Goal: Use online tool/utility: Utilize a website feature to perform a specific function

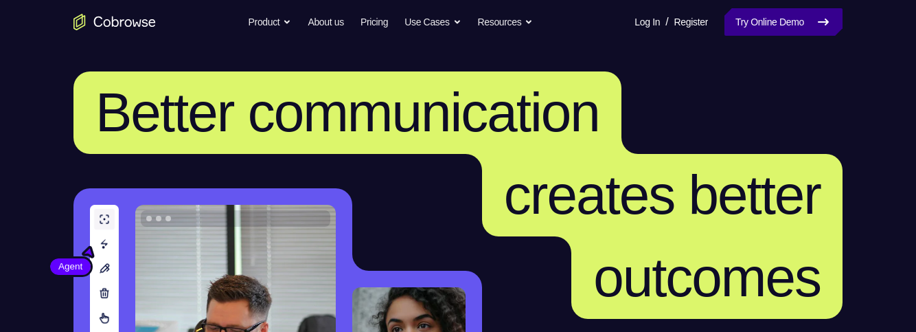
click at [760, 30] on link "Try Online Demo" at bounding box center [783, 21] width 118 height 27
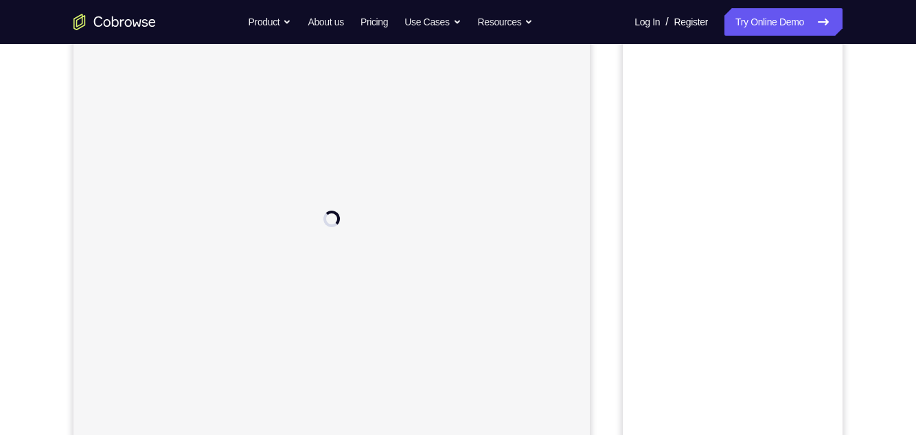
scroll to position [112, 0]
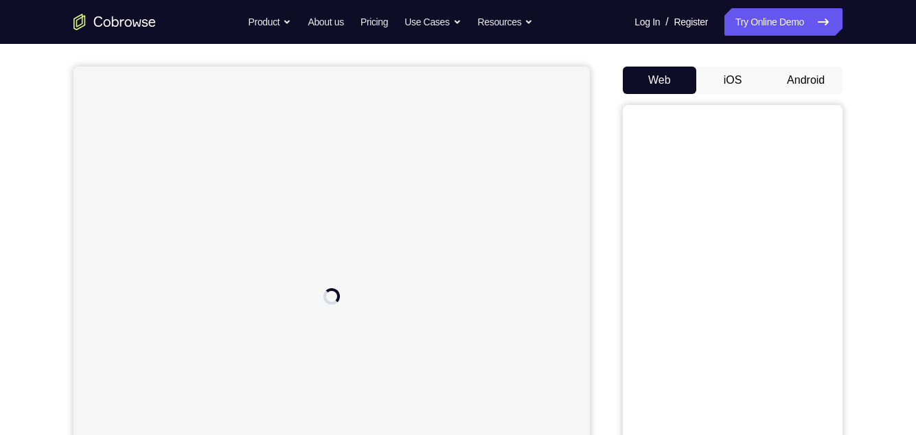
click at [814, 80] on button "Android" at bounding box center [805, 80] width 73 height 27
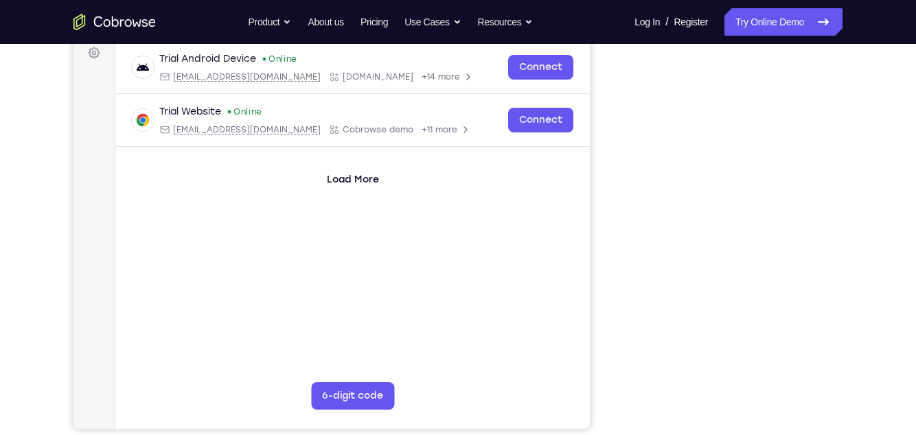
scroll to position [220, 0]
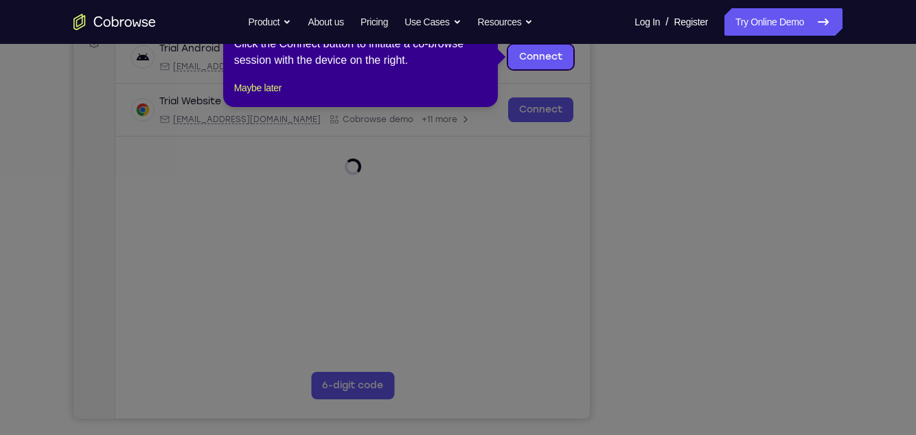
click at [796, 328] on icon at bounding box center [458, 217] width 916 height 435
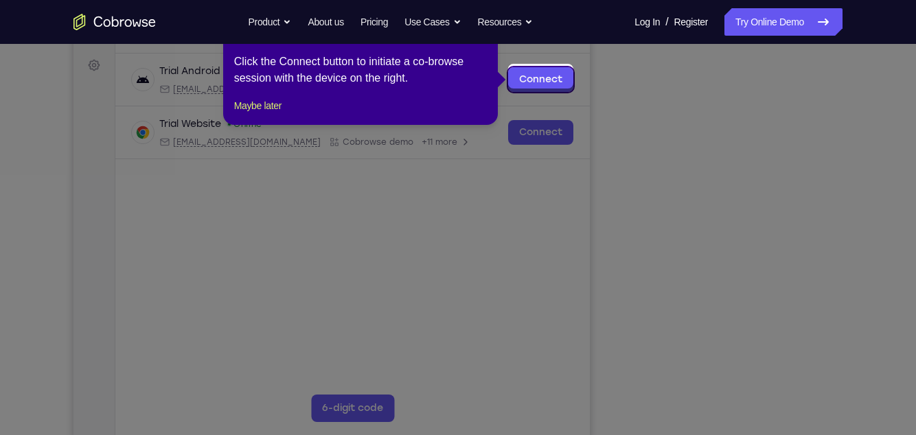
scroll to position [200, 0]
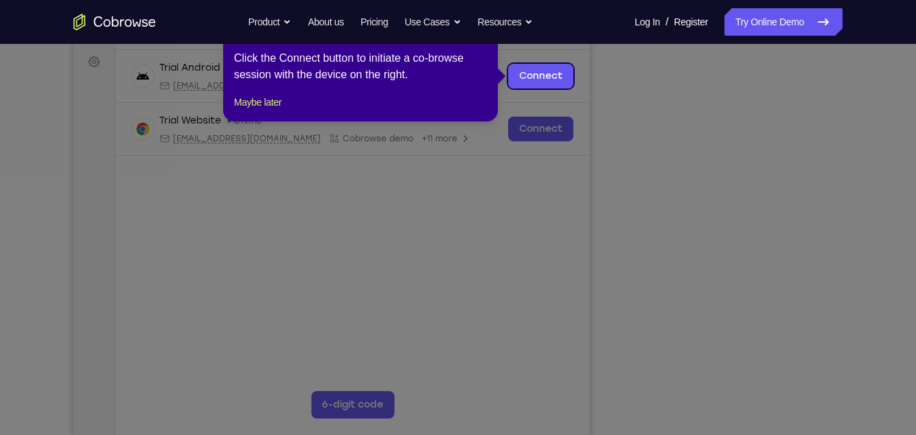
click at [795, 331] on icon at bounding box center [458, 217] width 916 height 435
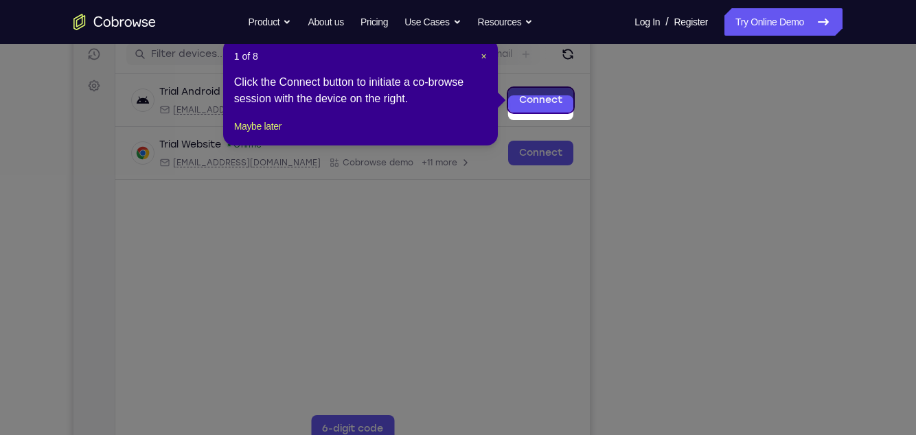
scroll to position [185, 0]
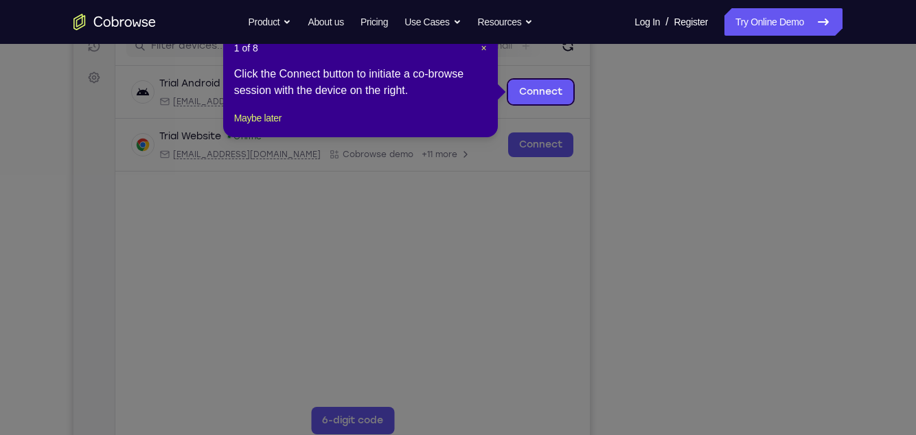
click at [795, 331] on icon at bounding box center [458, 217] width 916 height 435
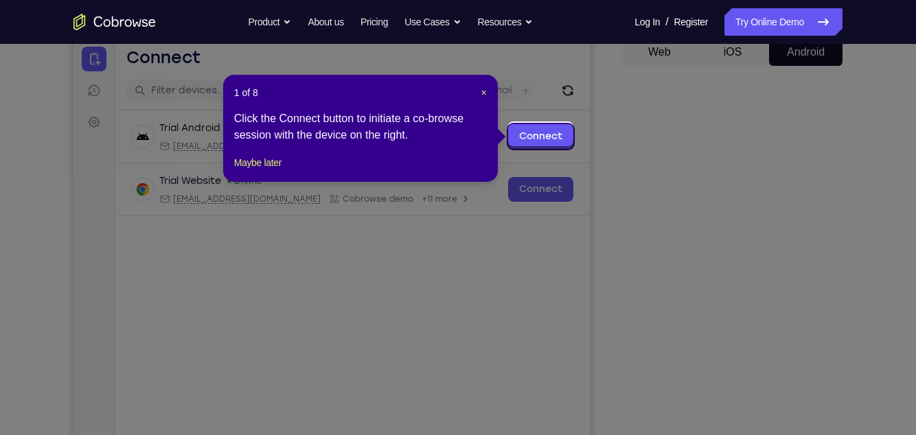
scroll to position [139, 0]
click at [548, 141] on link "Connect" at bounding box center [540, 137] width 65 height 25
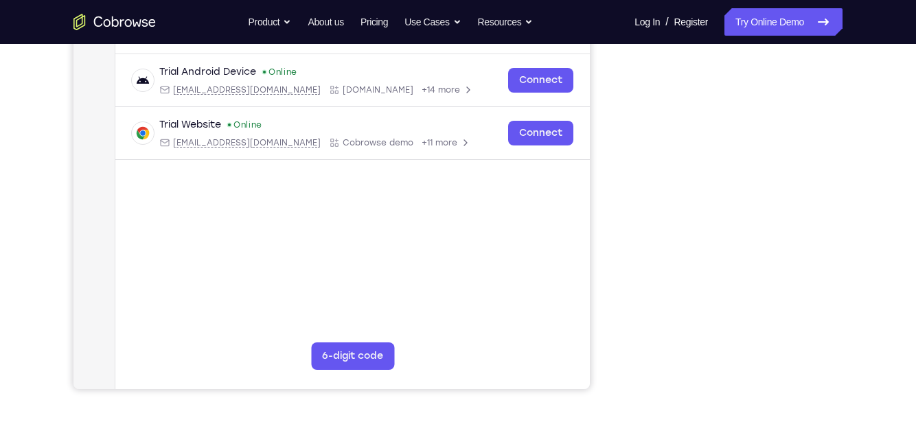
scroll to position [249, 0]
click at [877, 253] on div "Your Support Agent Your Customer Web iOS Android Next Steps We’d be happy to gi…" at bounding box center [458, 248] width 879 height 906
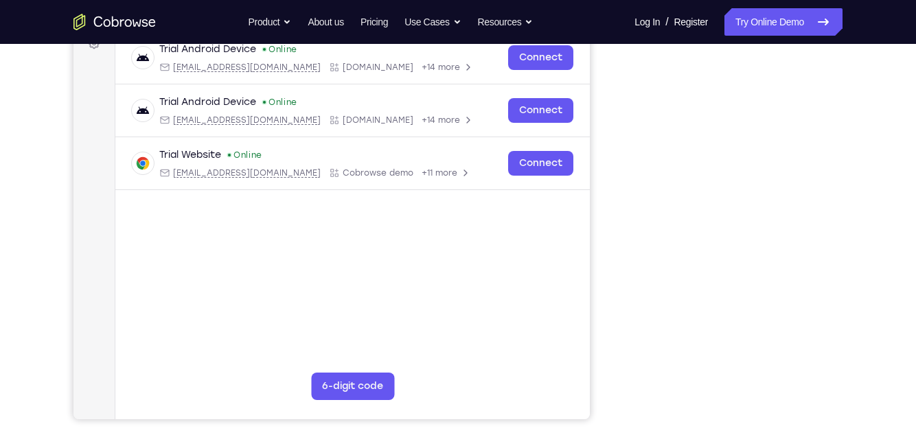
scroll to position [217, 0]
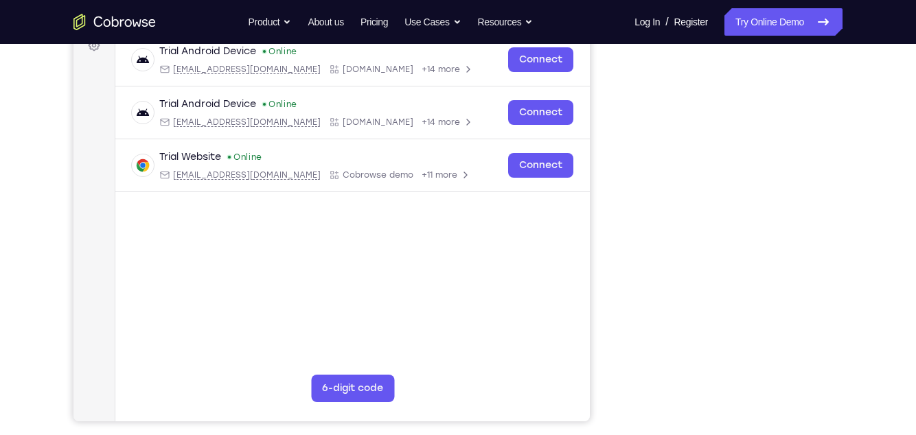
click at [873, 190] on div "Your Support Agent Your Customer Web iOS Android Next Steps We’d be happy to gi…" at bounding box center [458, 280] width 879 height 906
click at [864, 78] on div "Your Support Agent Your Customer Web iOS Android Next Steps We’d be happy to gi…" at bounding box center [458, 280] width 879 height 906
click at [897, 200] on div "Your Support Agent Your Customer Web iOS Android Next Steps We’d be happy to gi…" at bounding box center [458, 280] width 916 height 906
